Goal: Find specific page/section: Find specific page/section

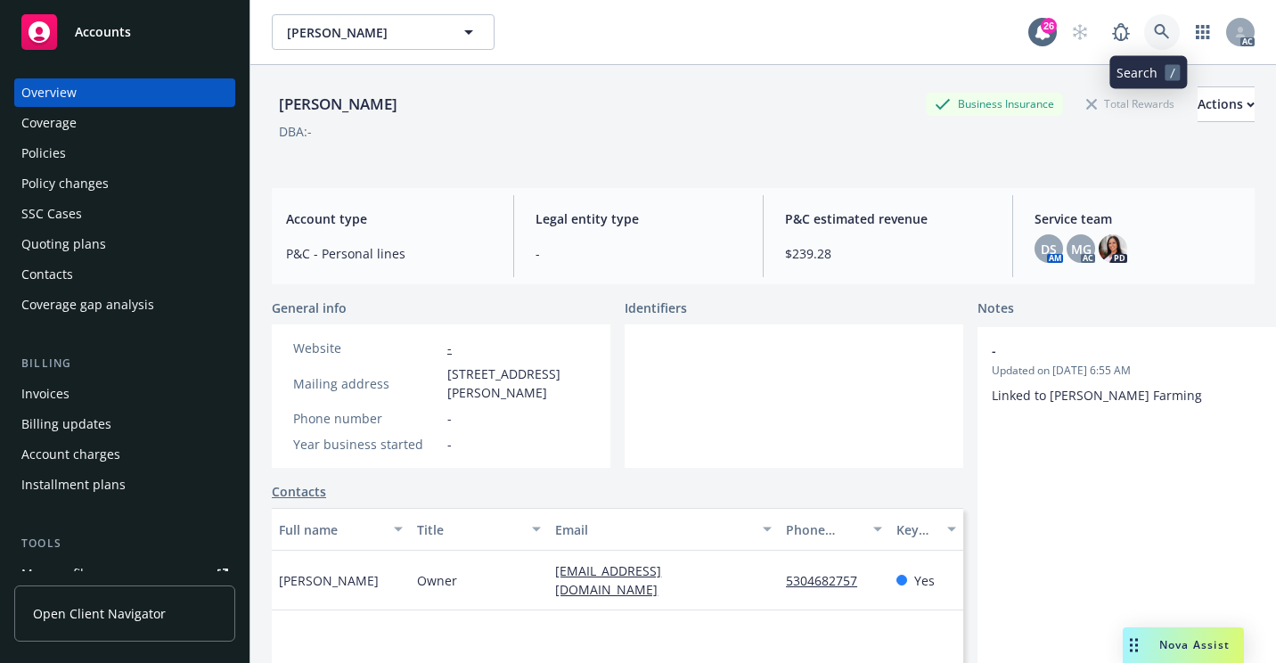
click at [1154, 40] on link at bounding box center [1162, 32] width 36 height 36
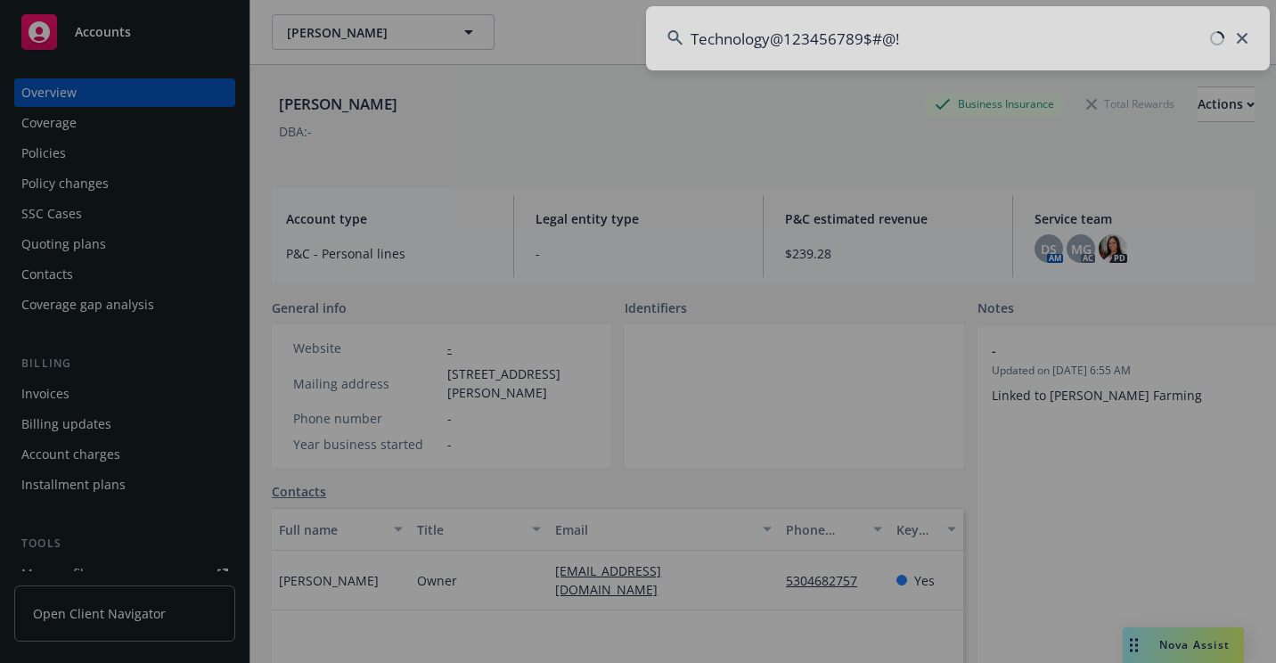
type input "Technology@123456789$#@!"
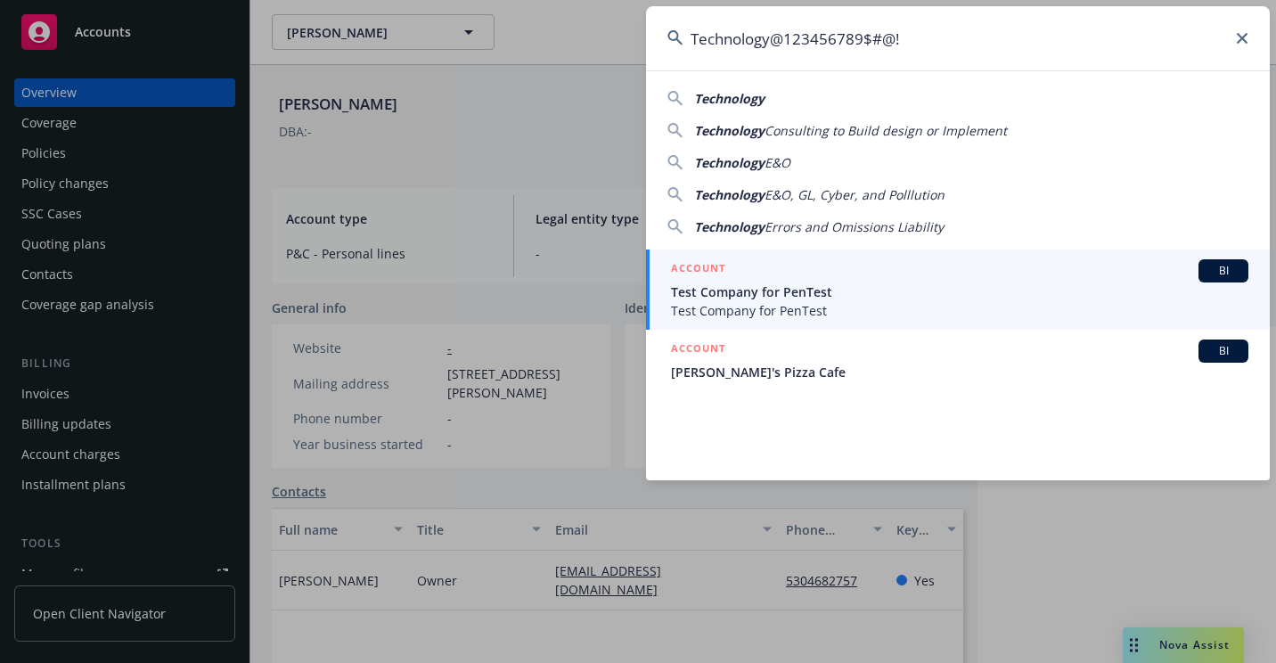
drag, startPoint x: 788, startPoint y: 62, endPoint x: 645, endPoint y: 74, distance: 143.9
click at [645, 74] on div "Technology@123456789$#@! Technology Technology Consulting to Build design or Im…" at bounding box center [638, 331] width 1276 height 663
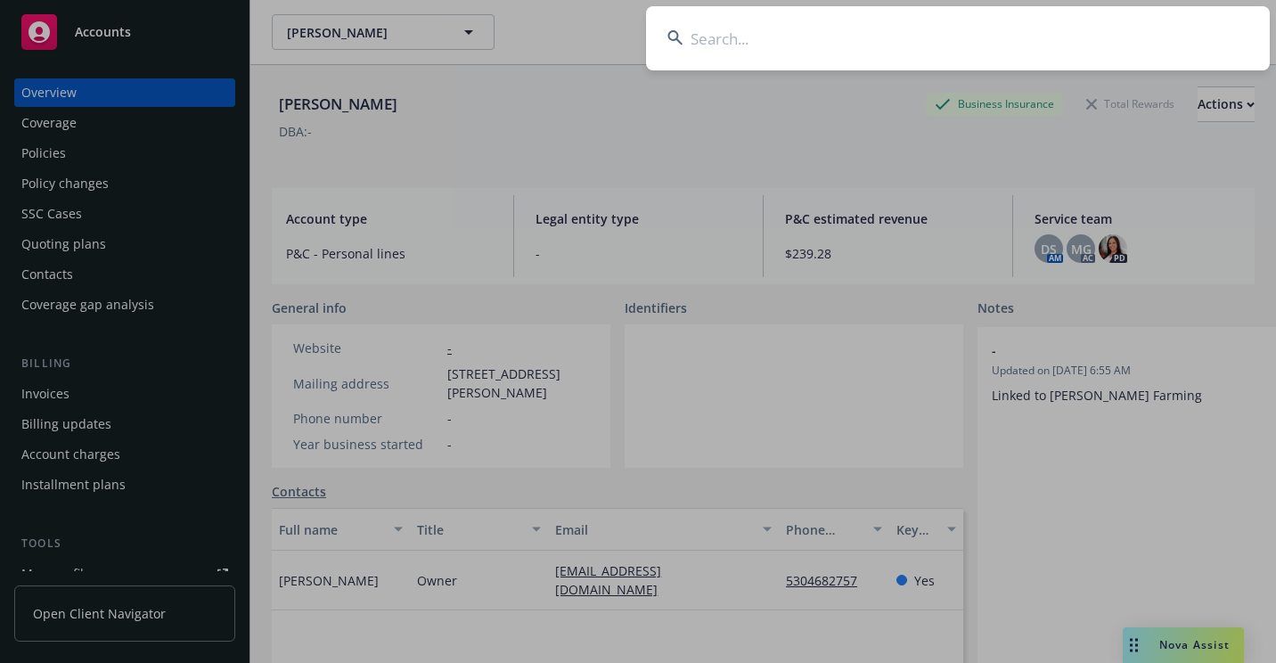
click at [722, 46] on input at bounding box center [958, 38] width 624 height 64
paste input "603443528 203 2"
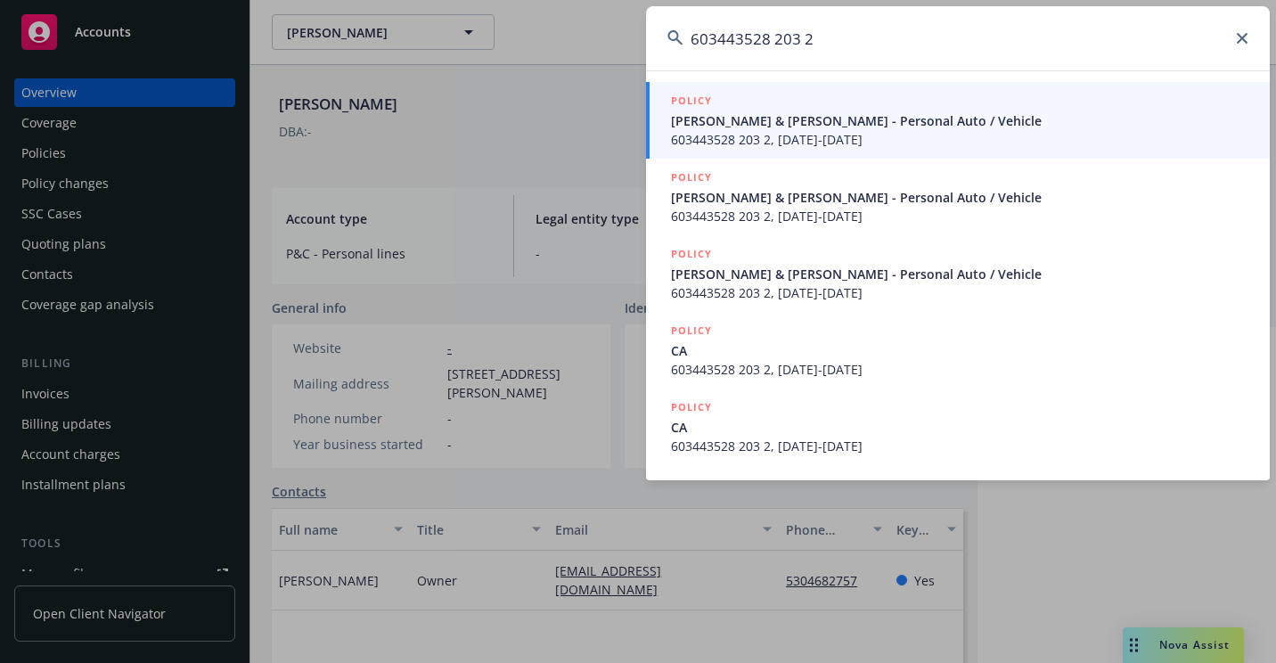
type input "603443528 203 2"
click at [710, 118] on span "[PERSON_NAME] & [PERSON_NAME] - Personal Auto / Vehicle" at bounding box center [959, 120] width 577 height 19
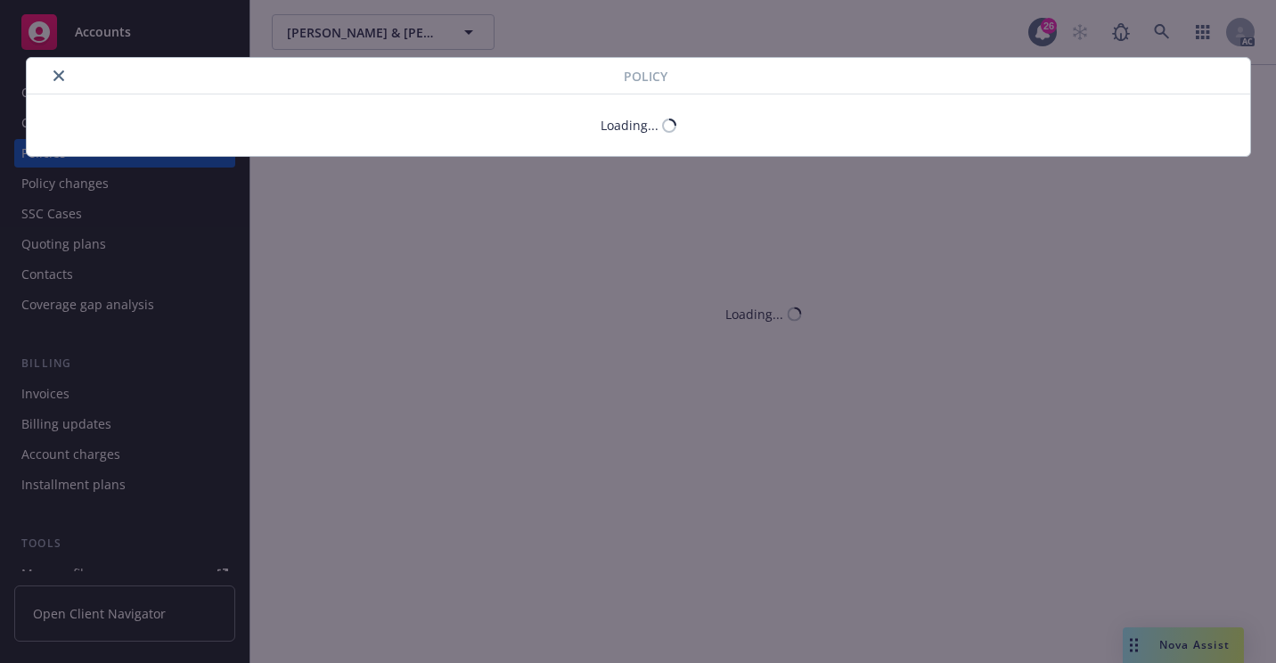
click at [61, 80] on button "close" at bounding box center [58, 75] width 21 height 21
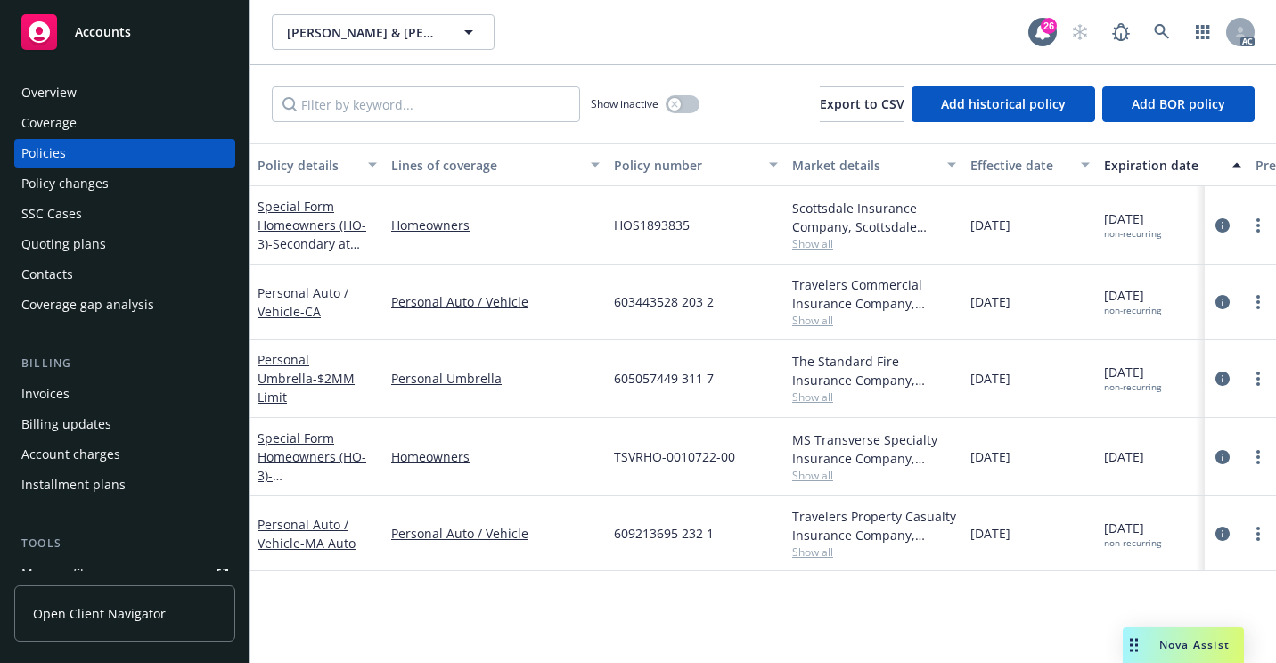
click at [61, 81] on div "Overview" at bounding box center [48, 92] width 55 height 29
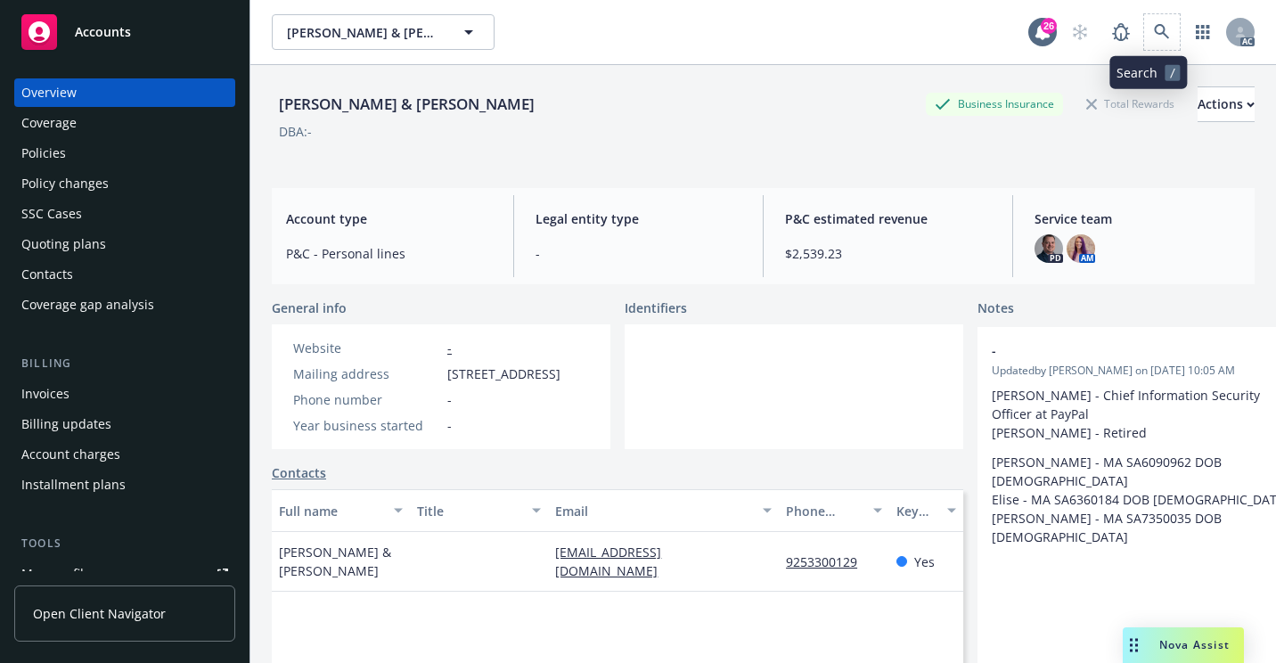
click at [1144, 18] on span at bounding box center [1162, 32] width 36 height 36
click at [1154, 32] on icon at bounding box center [1162, 32] width 16 height 16
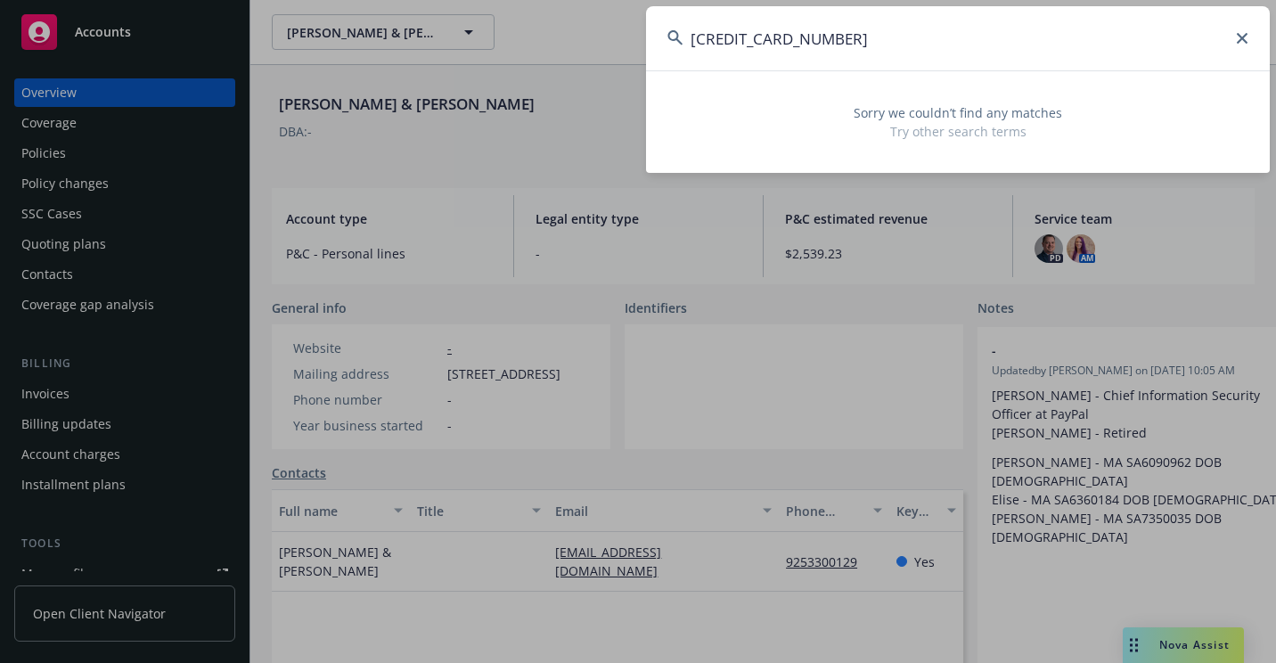
drag, startPoint x: 863, startPoint y: 38, endPoint x: 480, endPoint y: 87, distance: 386.2
click at [479, 87] on div "[CREDIT_CARD_NUMBER] Sorry we couldn’t find any matches Try other search terms" at bounding box center [638, 331] width 1276 height 663
paste input "0060874-633"
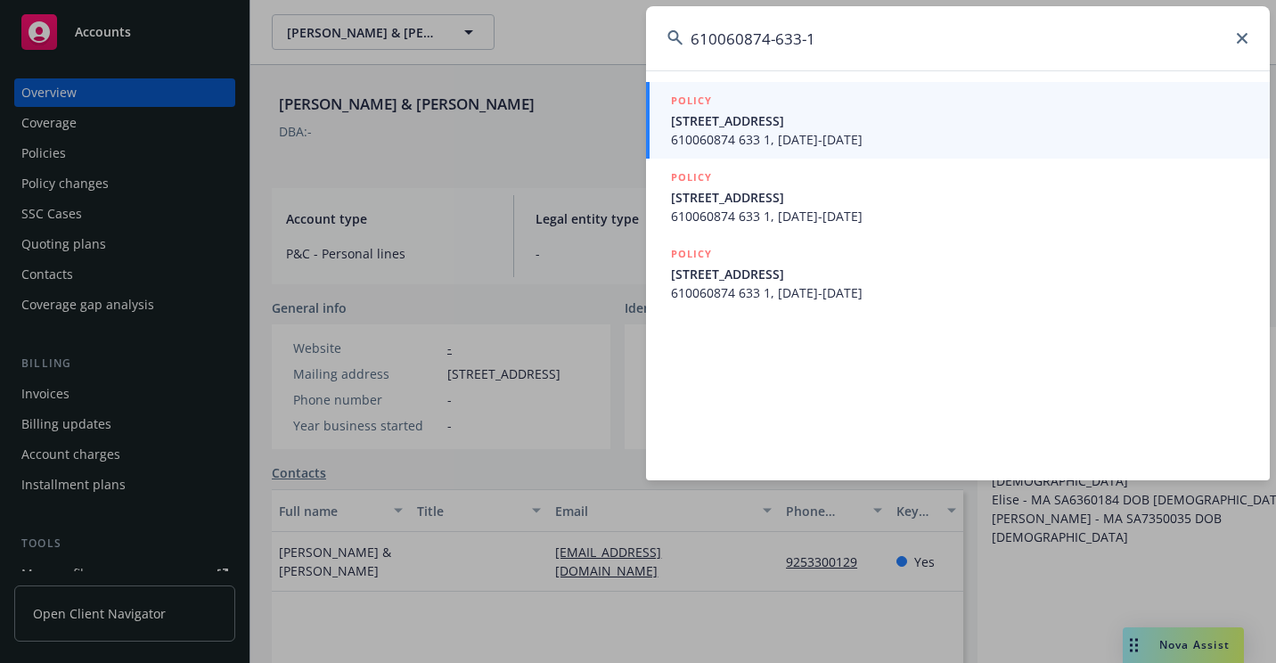
type input "610060874-633-1"
click at [690, 123] on span "[STREET_ADDRESS]" at bounding box center [959, 120] width 577 height 19
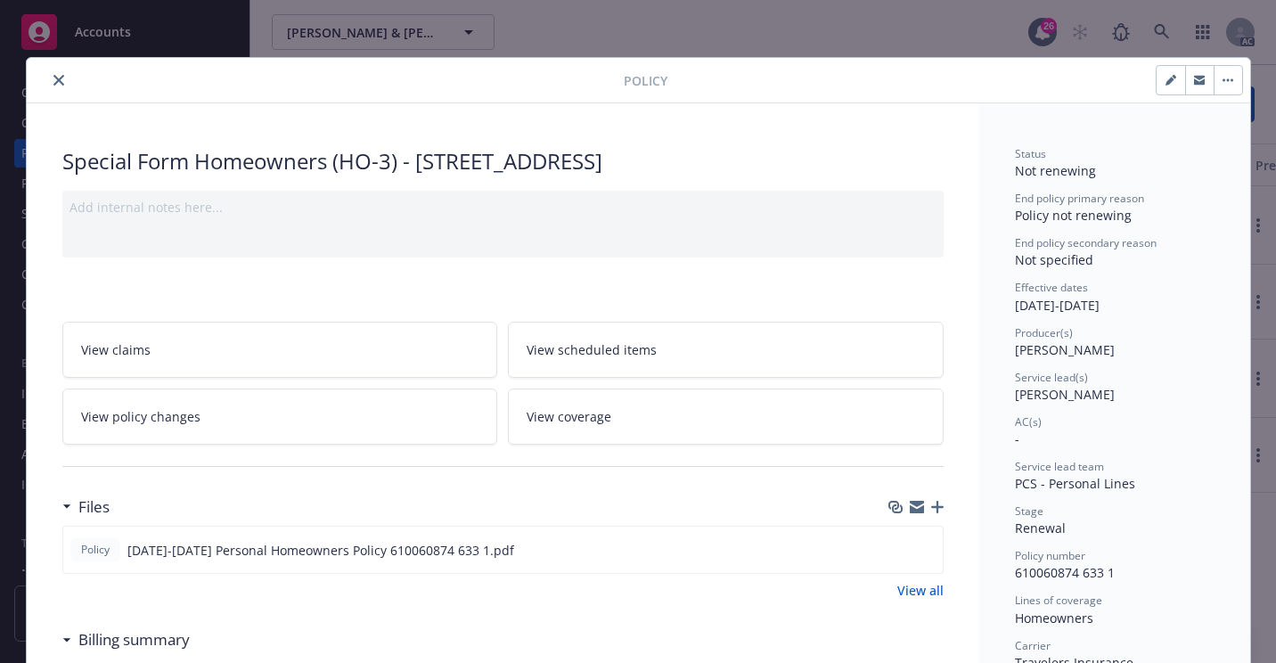
drag, startPoint x: 56, startPoint y: 85, endPoint x: 65, endPoint y: 86, distance: 9.0
click at [57, 85] on button "close" at bounding box center [58, 79] width 21 height 21
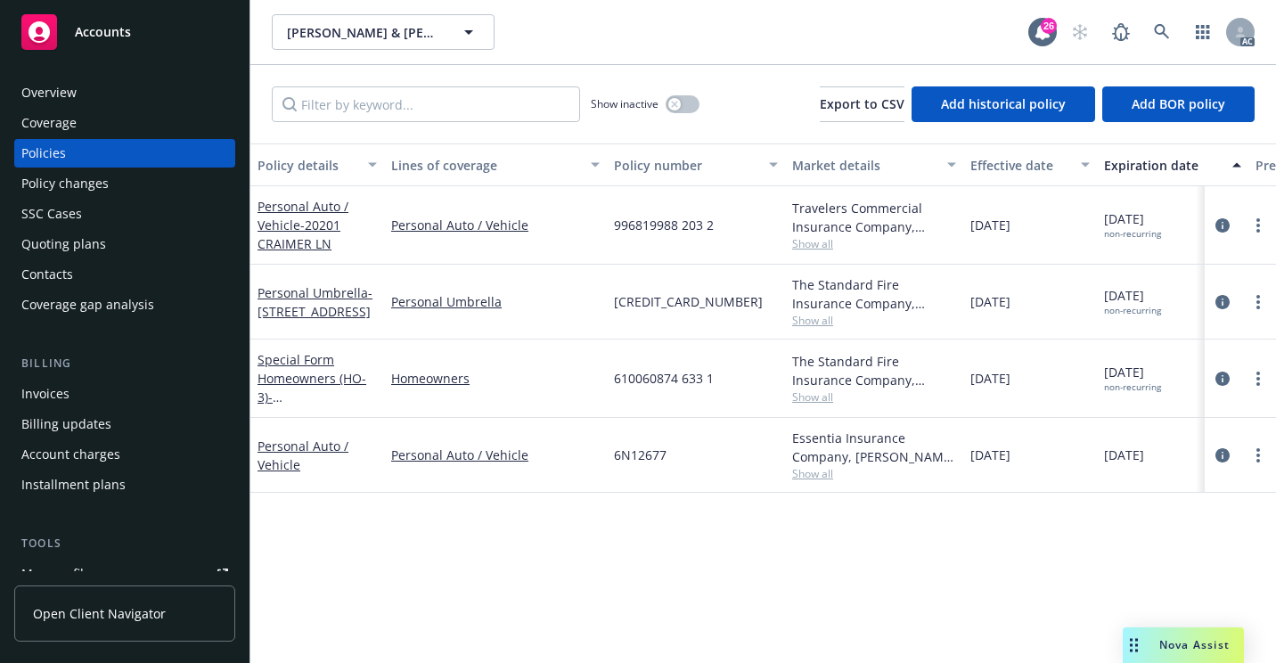
click at [121, 99] on div "Overview" at bounding box center [124, 92] width 207 height 29
